Goal: Task Accomplishment & Management: Complete application form

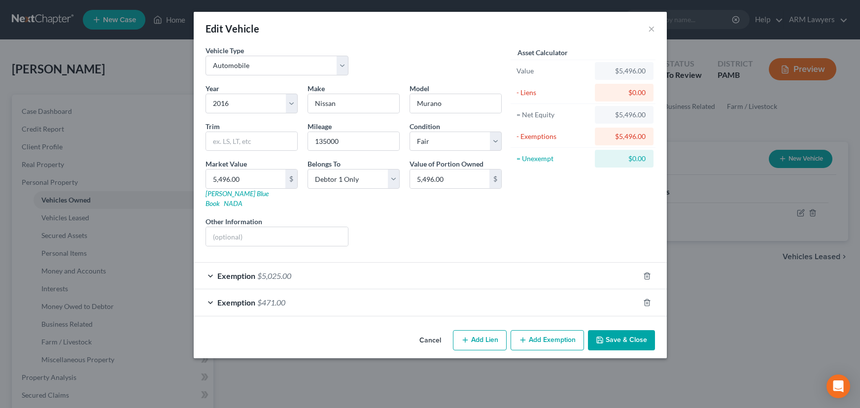
select select "0"
select select "10"
select select "3"
select select "0"
click at [778, 243] on div "Edit Vehicle × Vehicle Type Select Automobile Truck Trailer Watercraft Aircraft…" at bounding box center [430, 204] width 860 height 408
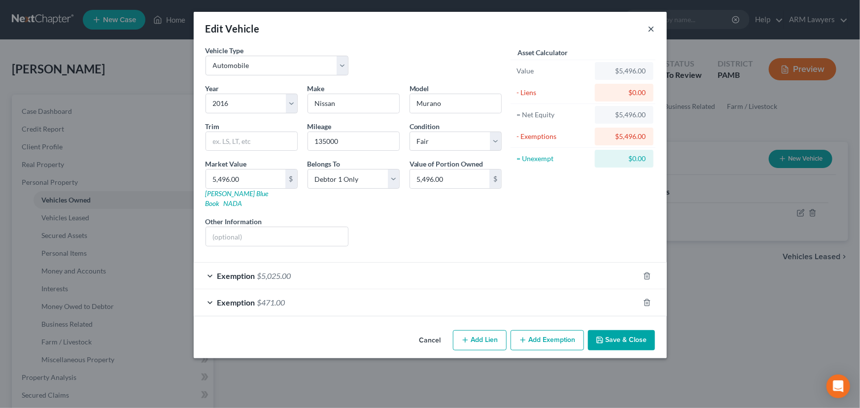
click at [649, 27] on button "×" at bounding box center [651, 29] width 7 height 12
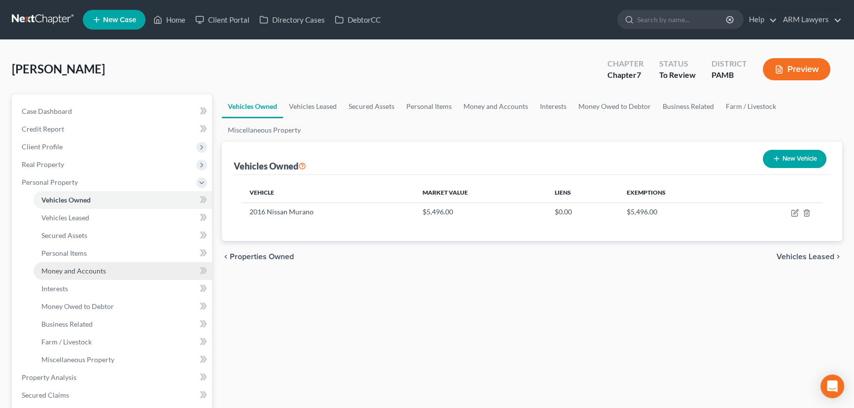
click at [104, 274] on span "Money and Accounts" at bounding box center [73, 271] width 65 height 8
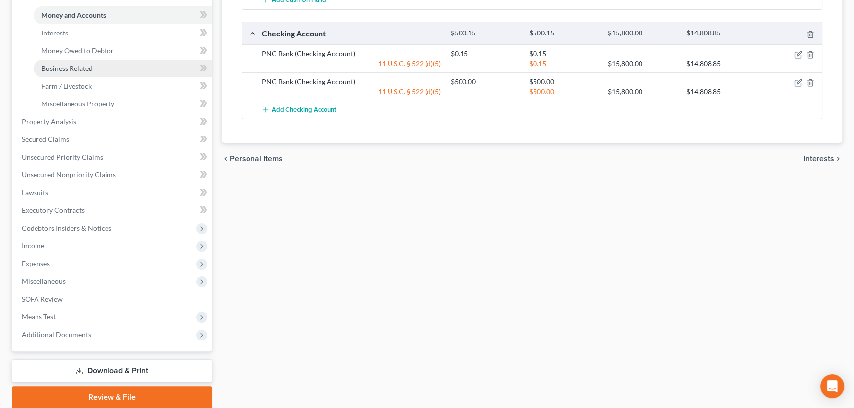
scroll to position [269, 0]
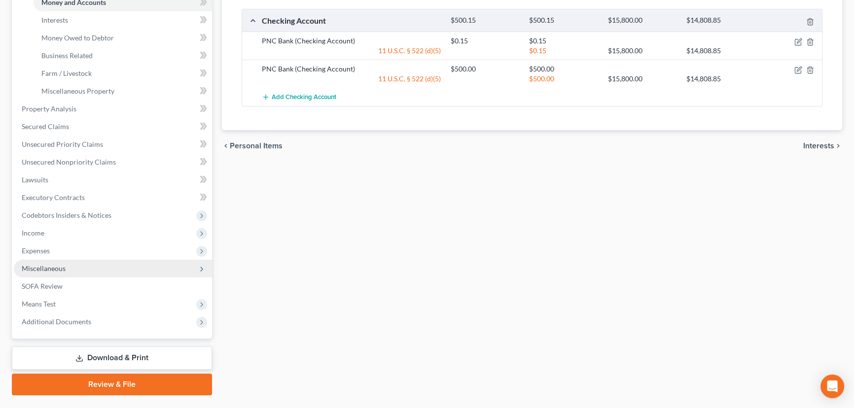
click at [129, 260] on span "Miscellaneous" at bounding box center [113, 269] width 198 height 18
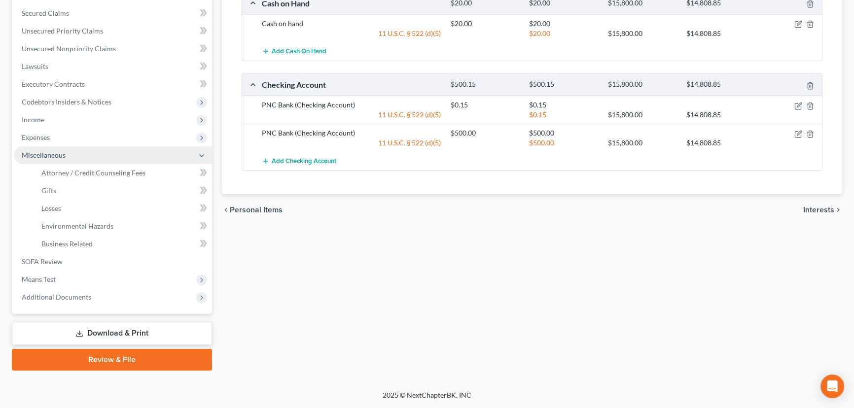
scroll to position [203, 0]
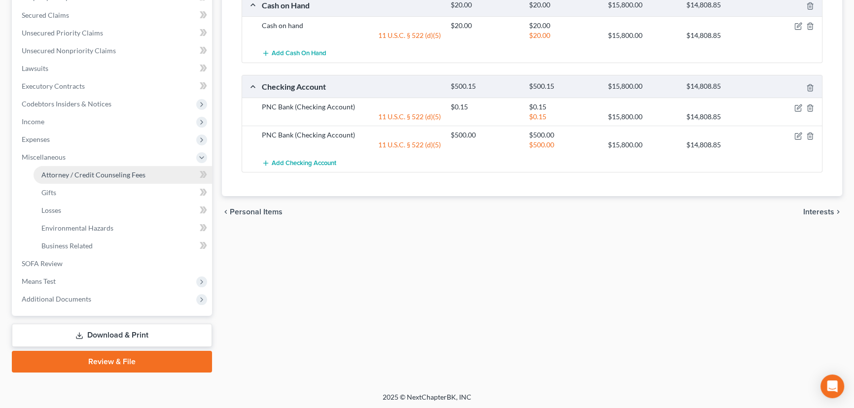
click at [130, 174] on span "Attorney / Credit Counseling Fees" at bounding box center [93, 175] width 104 height 8
select select "0"
